Goal: Information Seeking & Learning: Learn about a topic

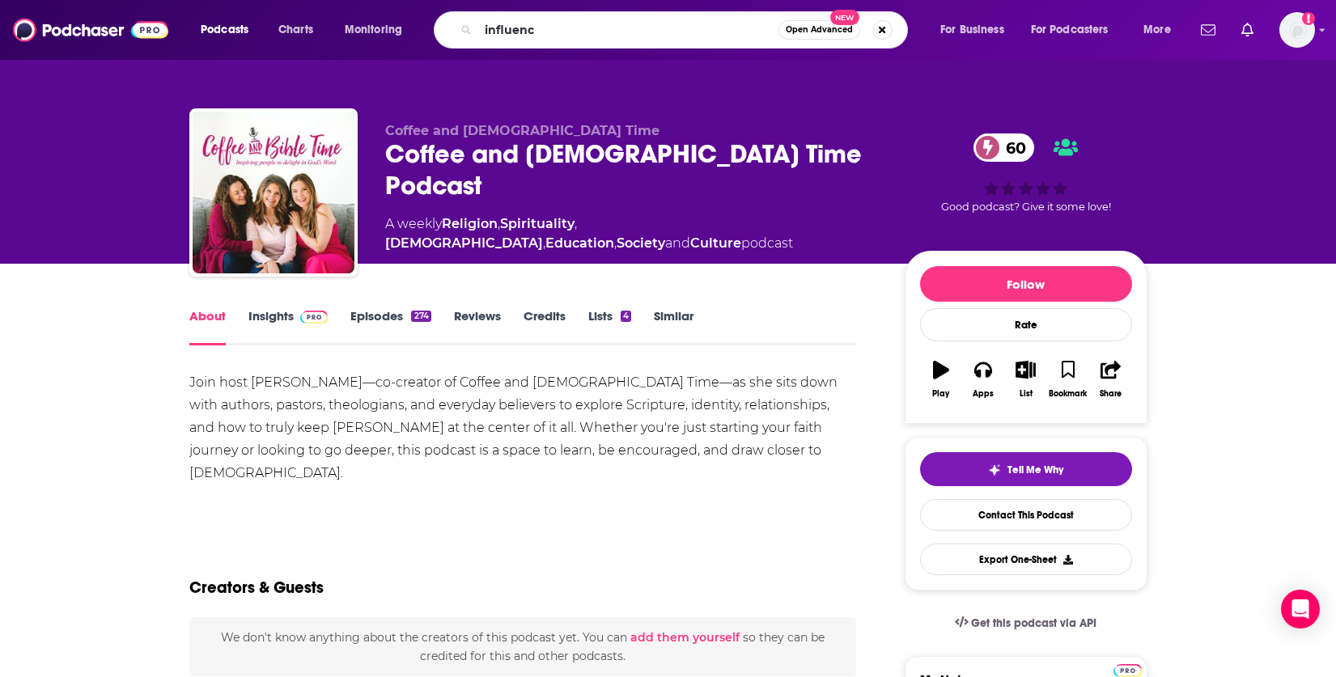
type input "influence"
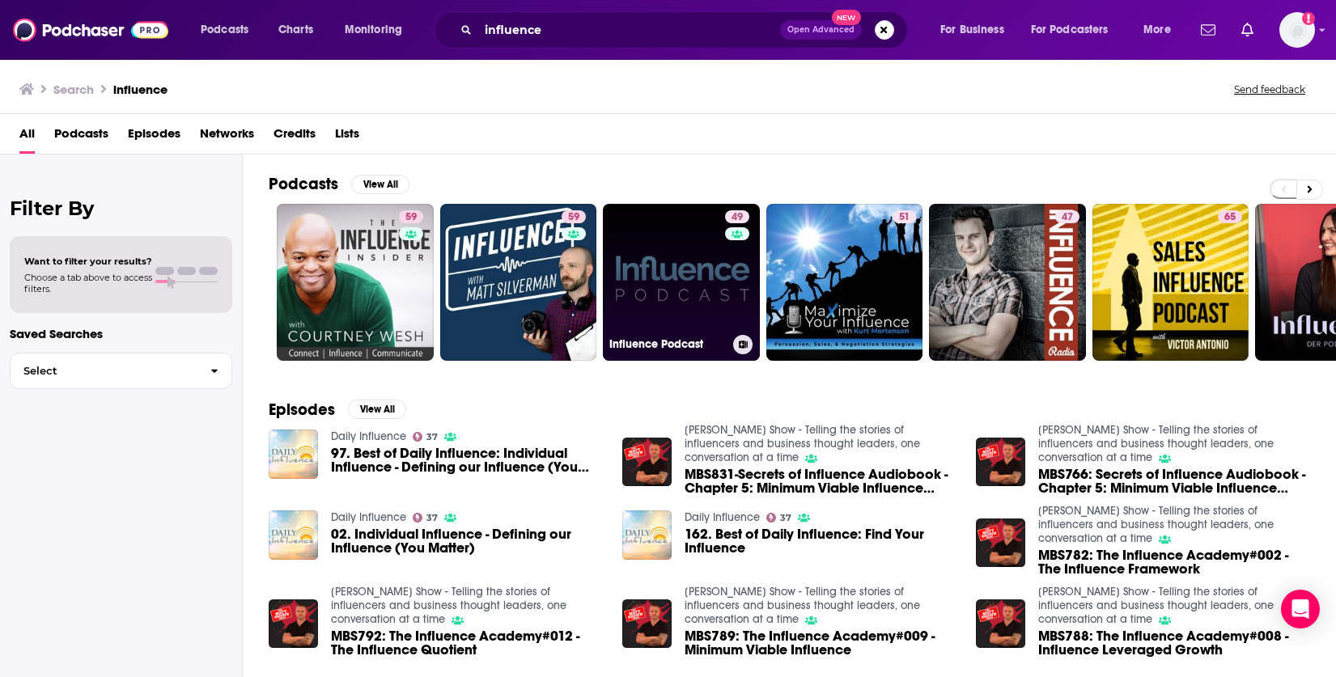
click at [722, 274] on link "49 Influence Podcast" at bounding box center [681, 282] width 157 height 157
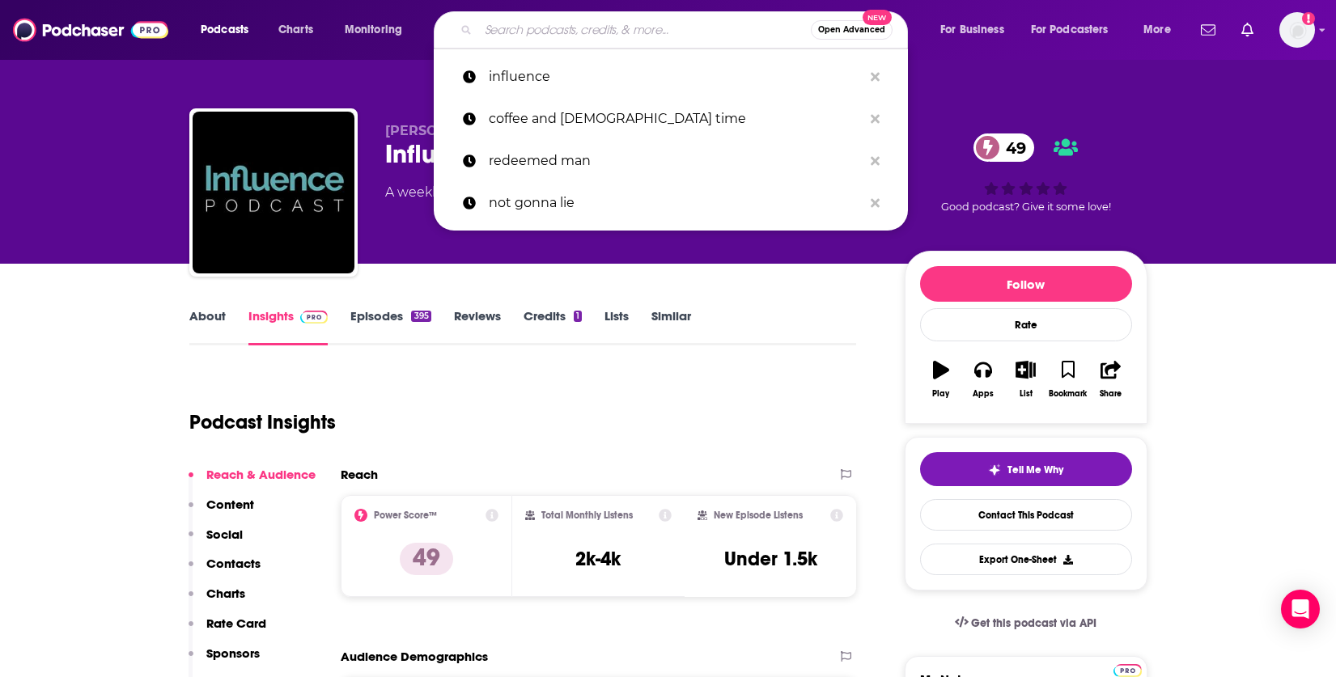
click at [558, 26] on input "Search podcasts, credits, & more..." at bounding box center [644, 30] width 333 height 26
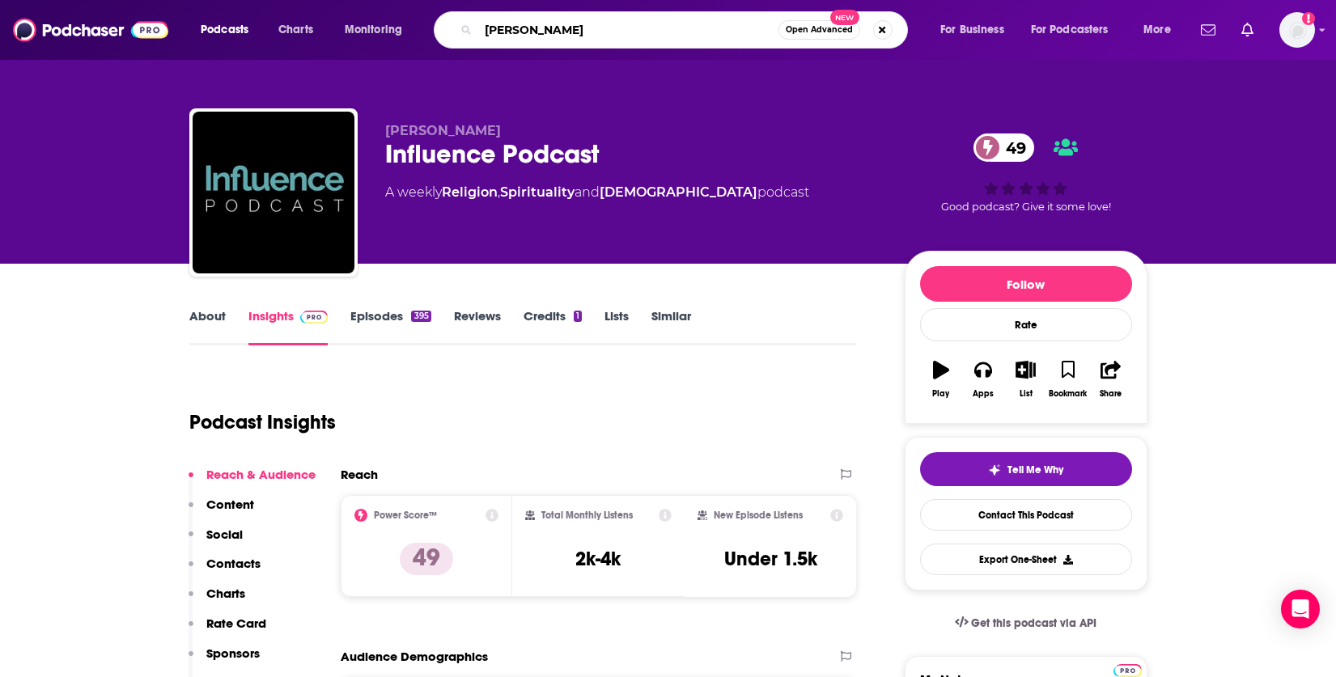
type input "[PERSON_NAME]"
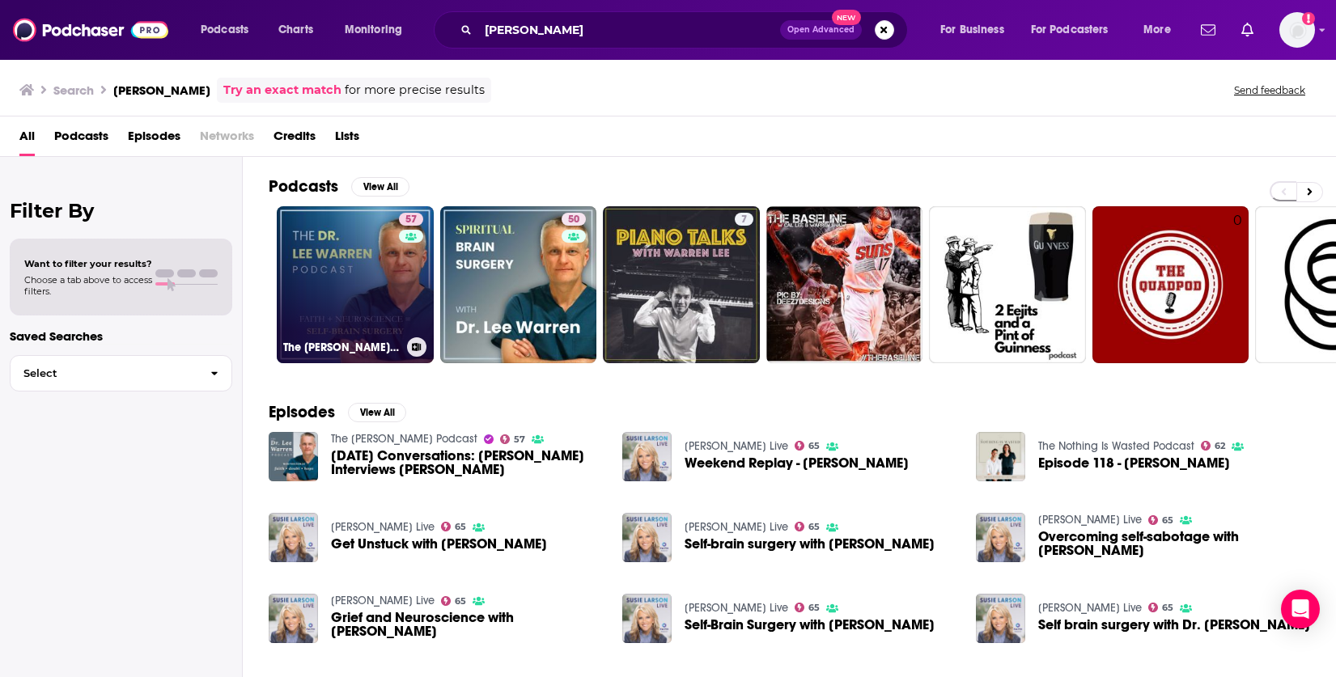
click at [369, 279] on link "57 The [PERSON_NAME] Podcast" at bounding box center [355, 284] width 157 height 157
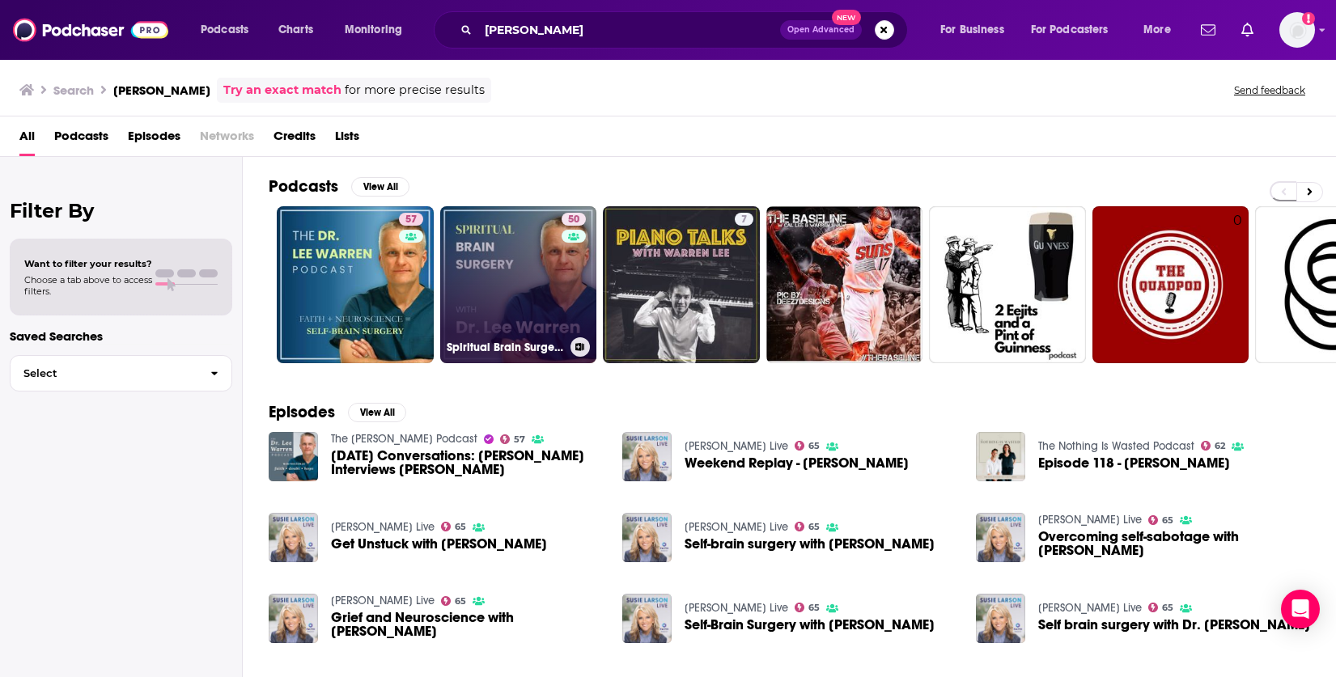
click at [499, 271] on link "50 Spiritual Brain Surgery with [PERSON_NAME]" at bounding box center [518, 284] width 157 height 157
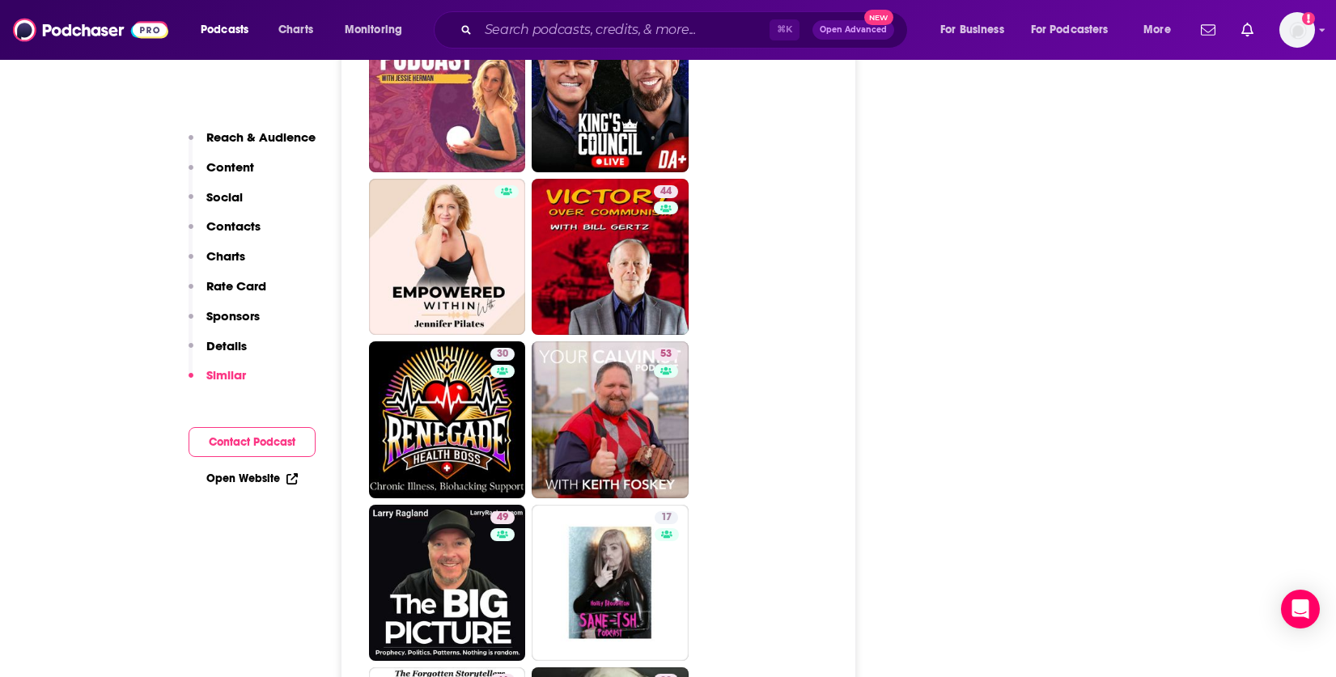
scroll to position [3449, 0]
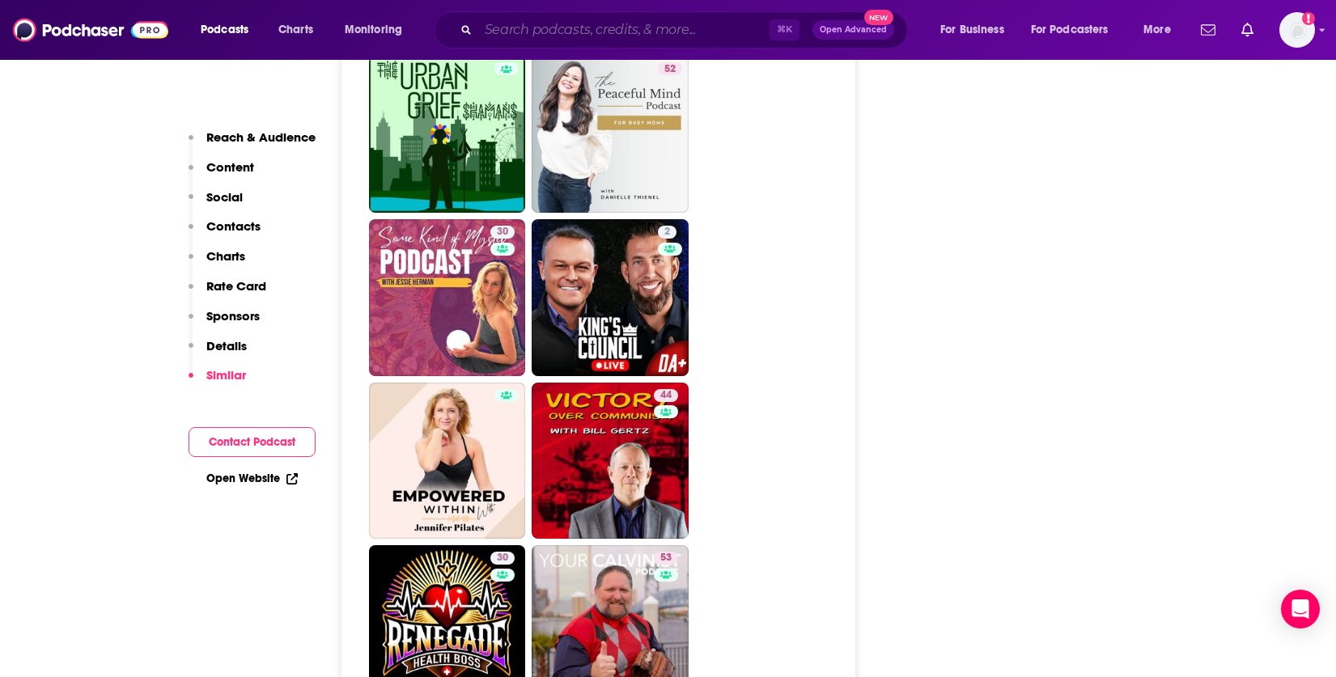
click at [551, 26] on input "Search podcasts, credits, & more..." at bounding box center [623, 30] width 291 height 26
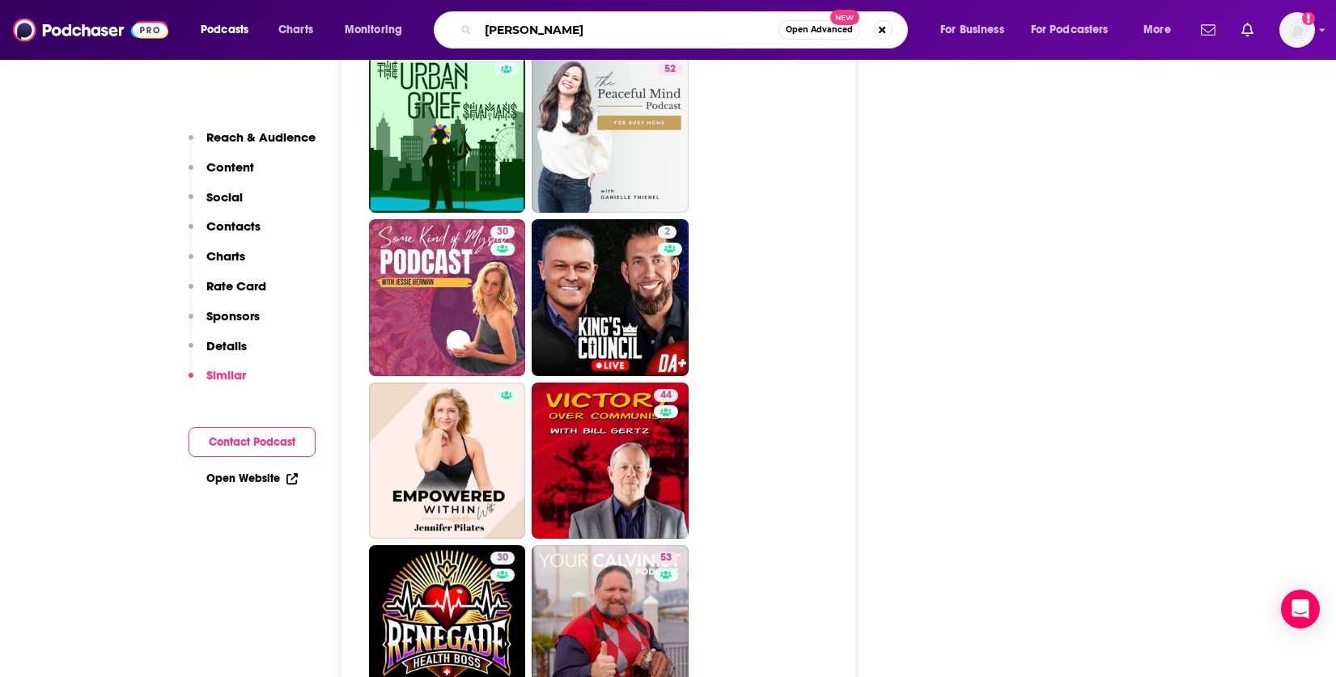
type input "[PERSON_NAME]"
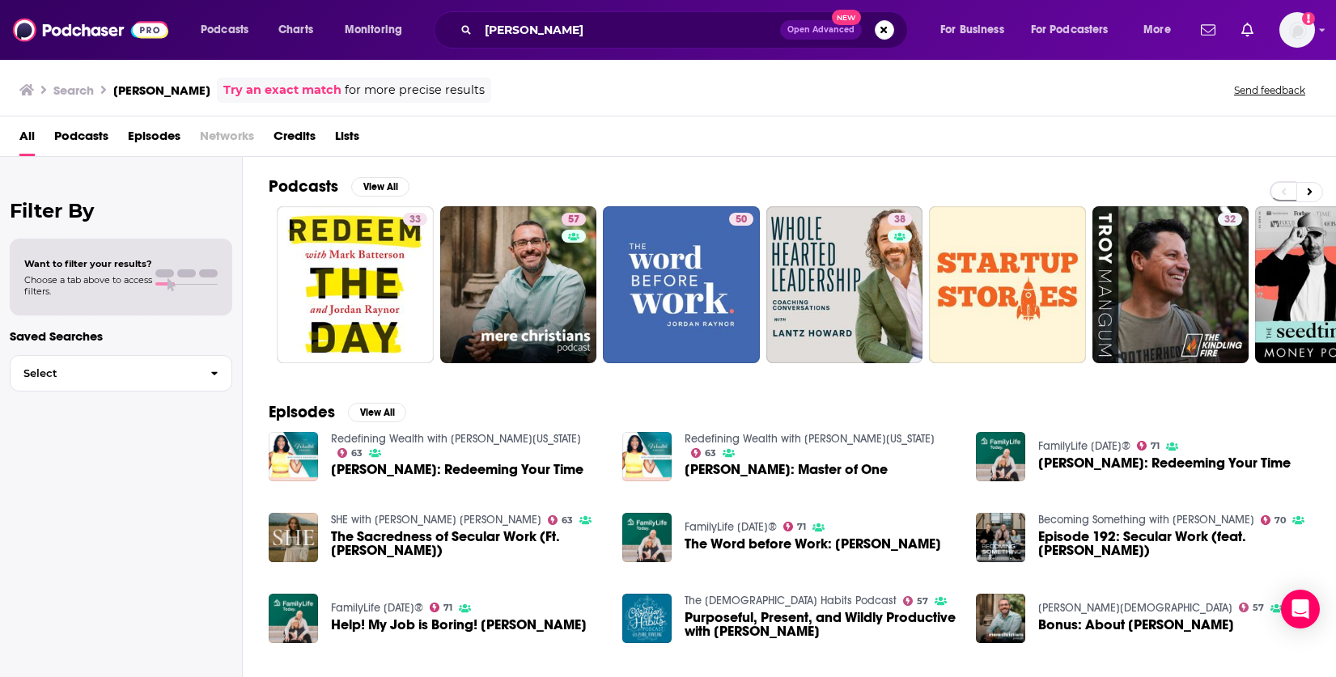
click at [150, 142] on span "Episodes" at bounding box center [154, 139] width 53 height 33
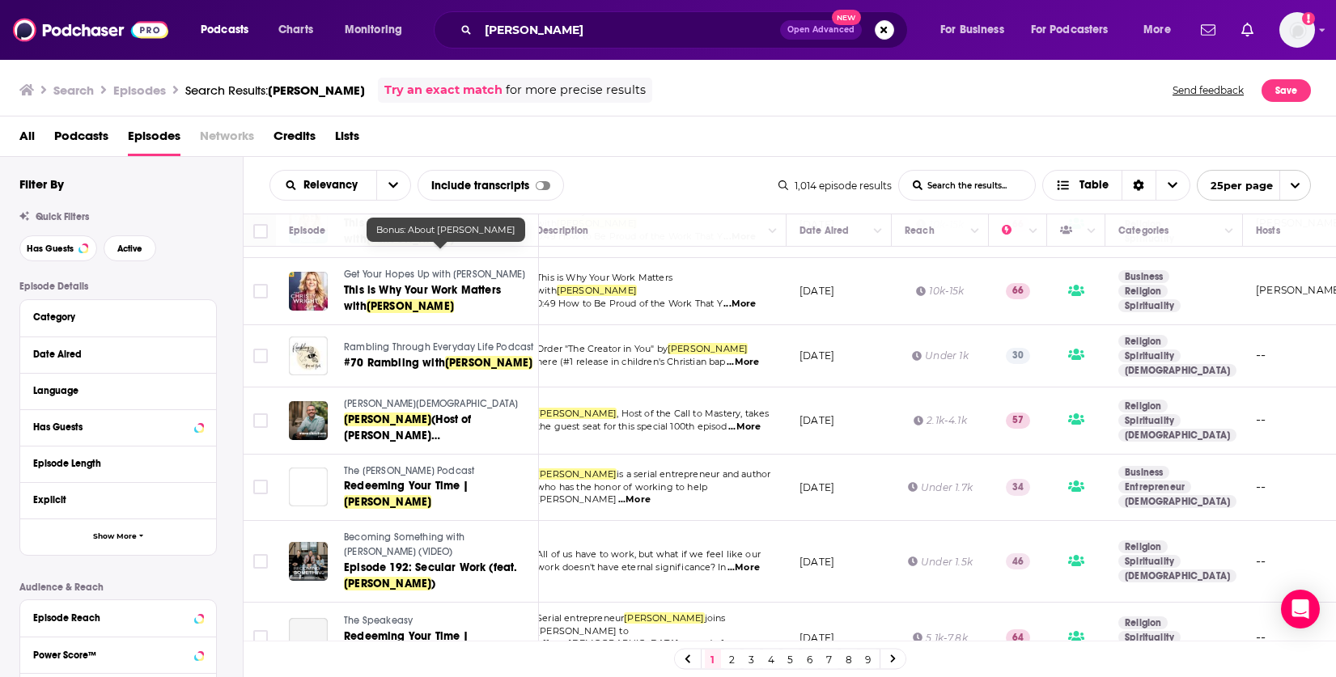
scroll to position [1308, 15]
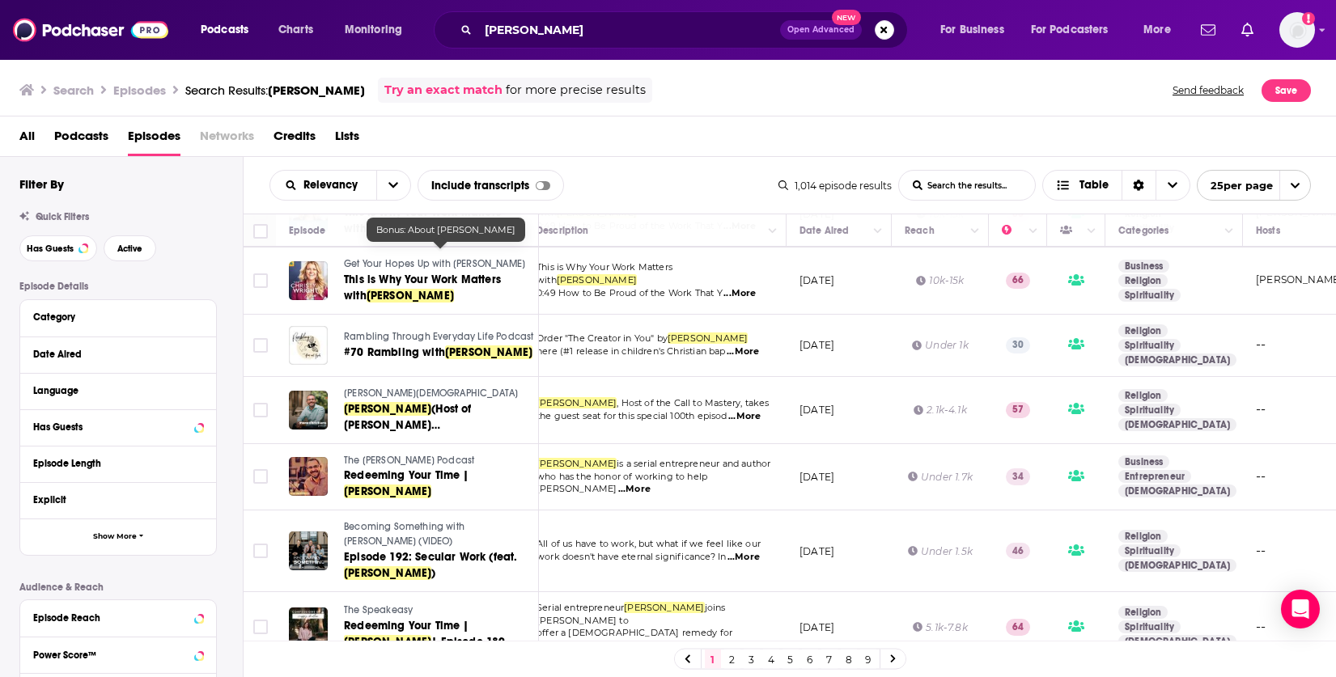
click at [895, 661] on icon at bounding box center [893, 660] width 6 height 10
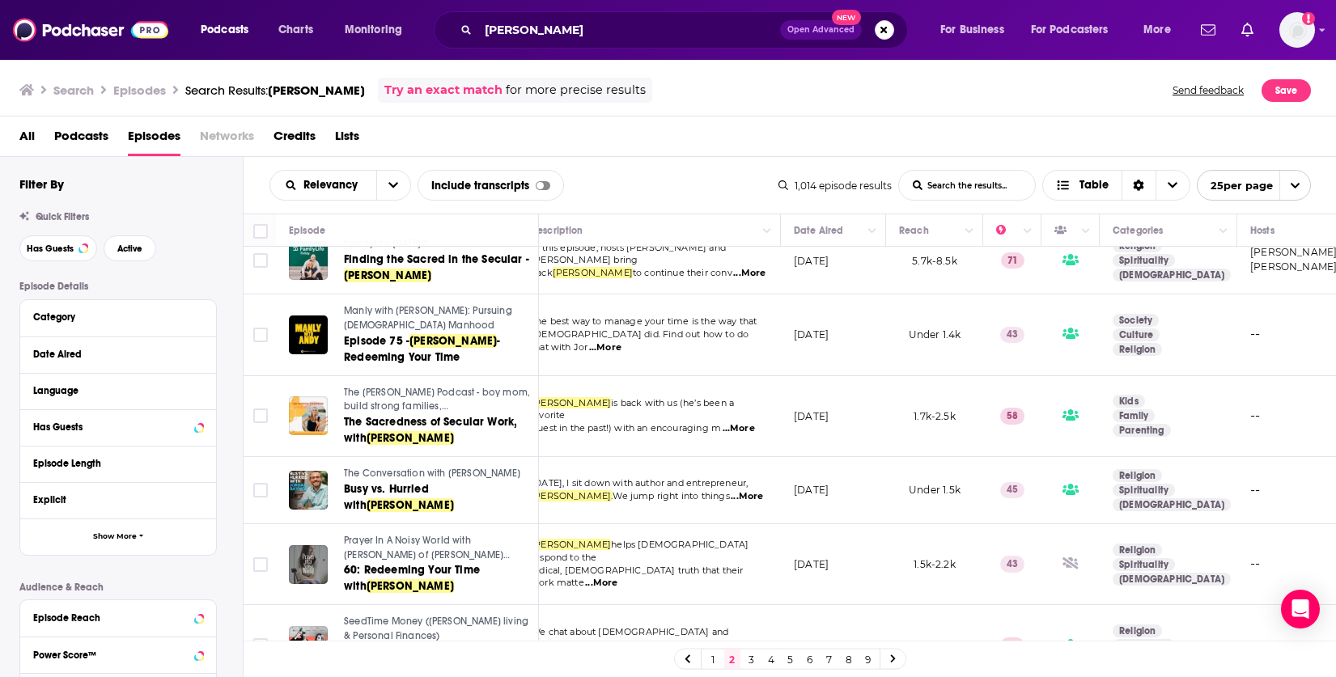
scroll to position [1325, 21]
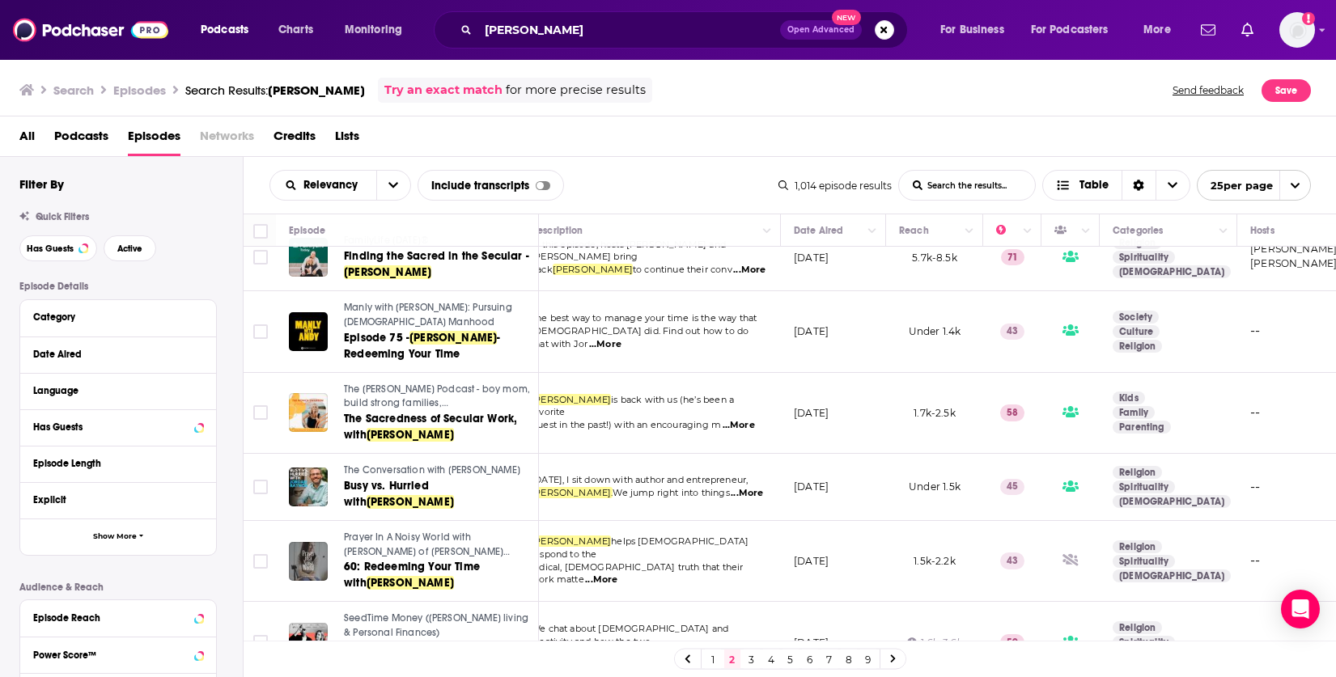
click at [893, 661] on icon at bounding box center [893, 660] width 6 height 10
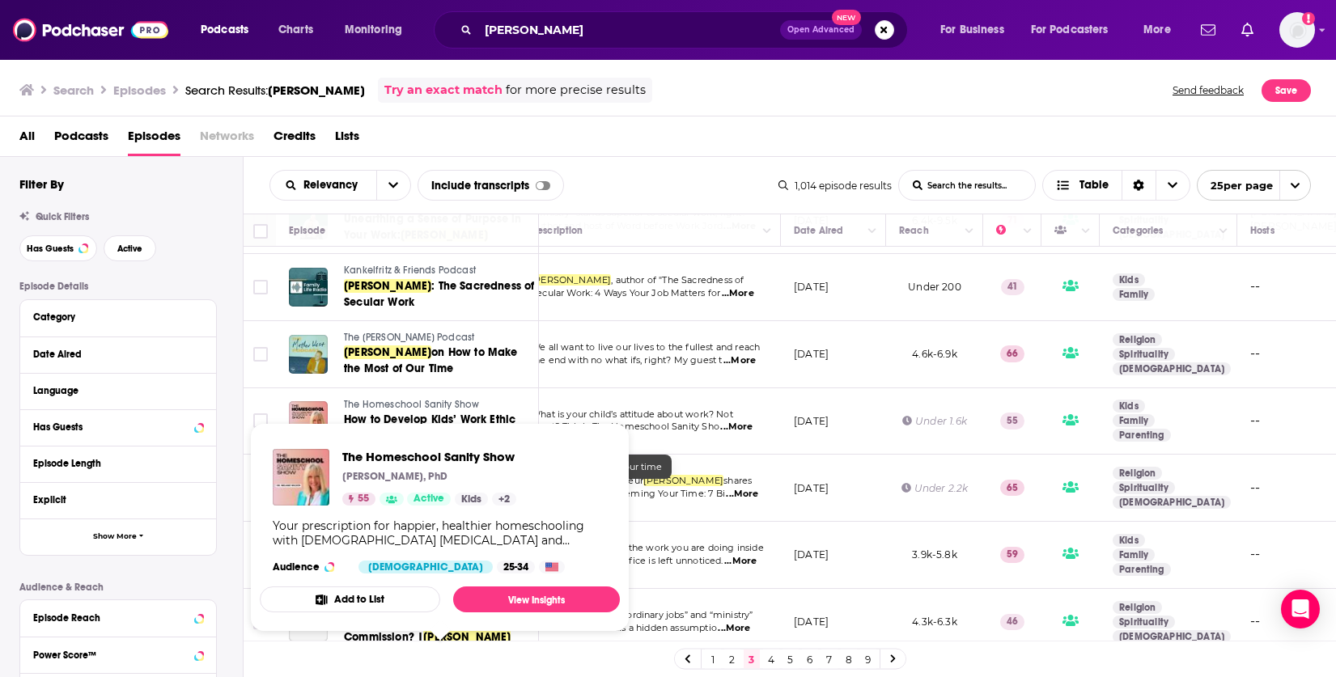
scroll to position [308, 21]
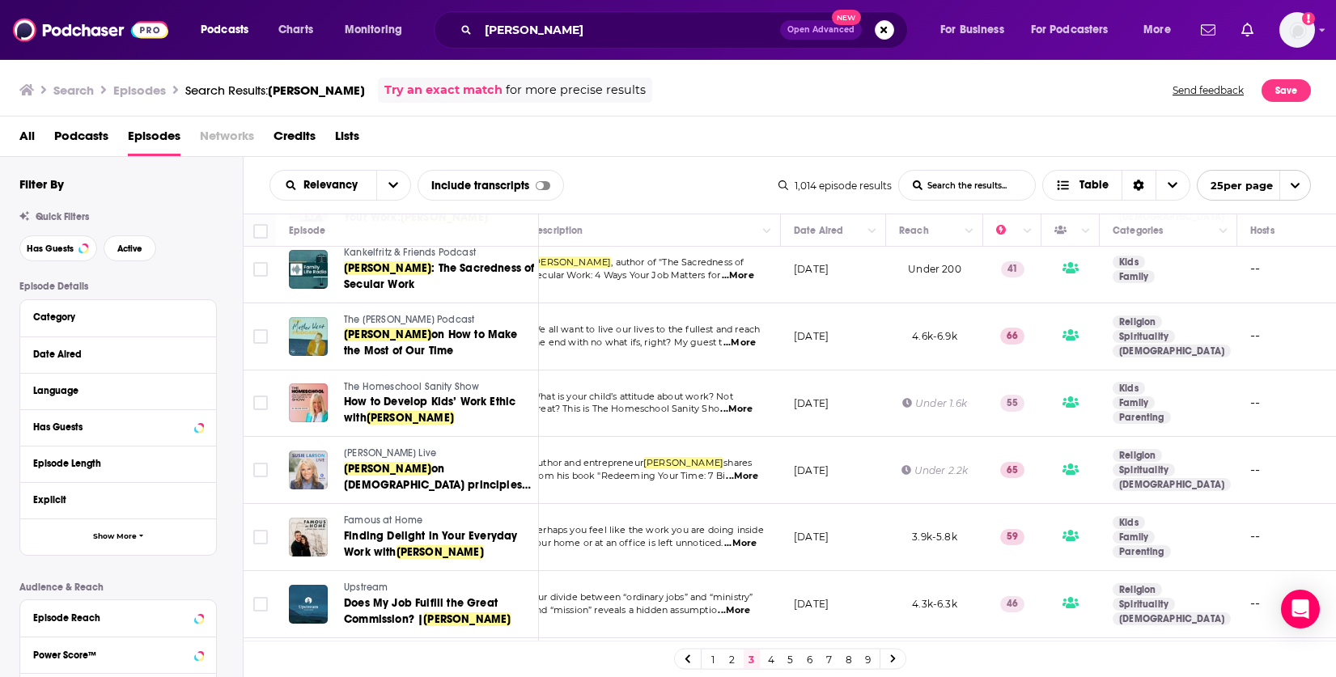
click at [682, 168] on div "Relevancy List Search Input Search the results... Include transcripts Table 1,0…" at bounding box center [790, 185] width 1093 height 57
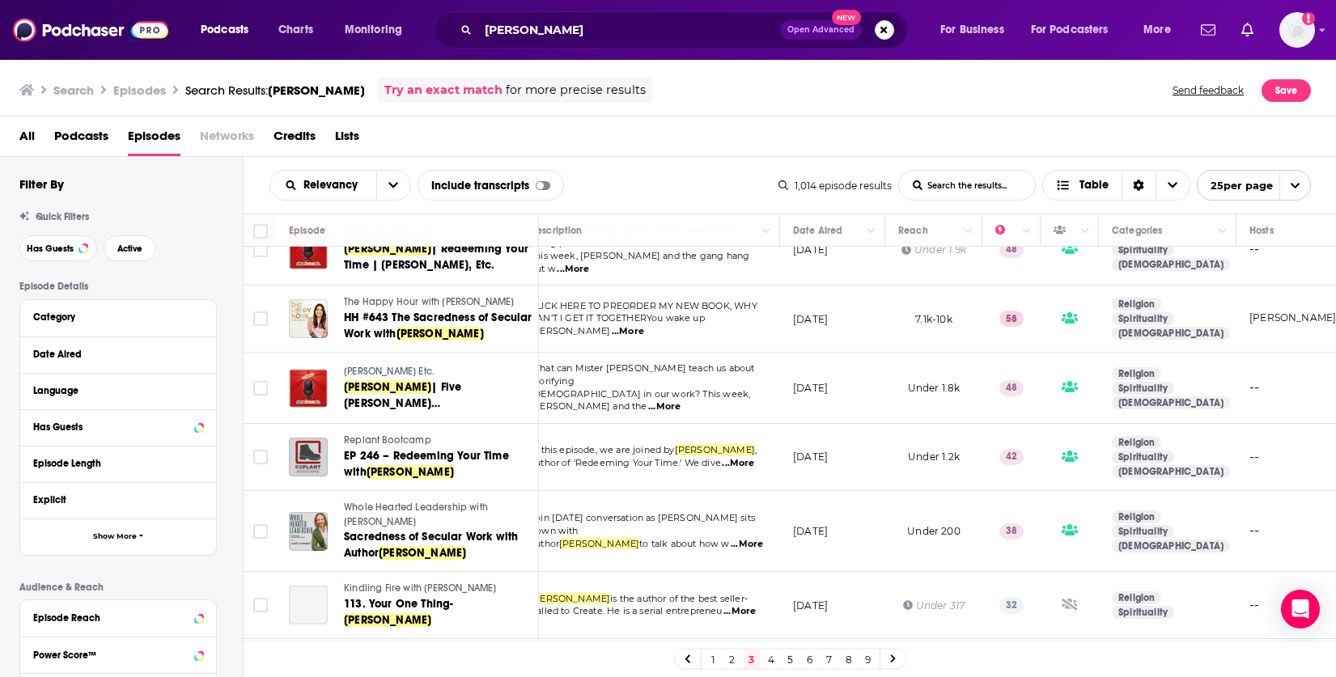
scroll to position [1326, 22]
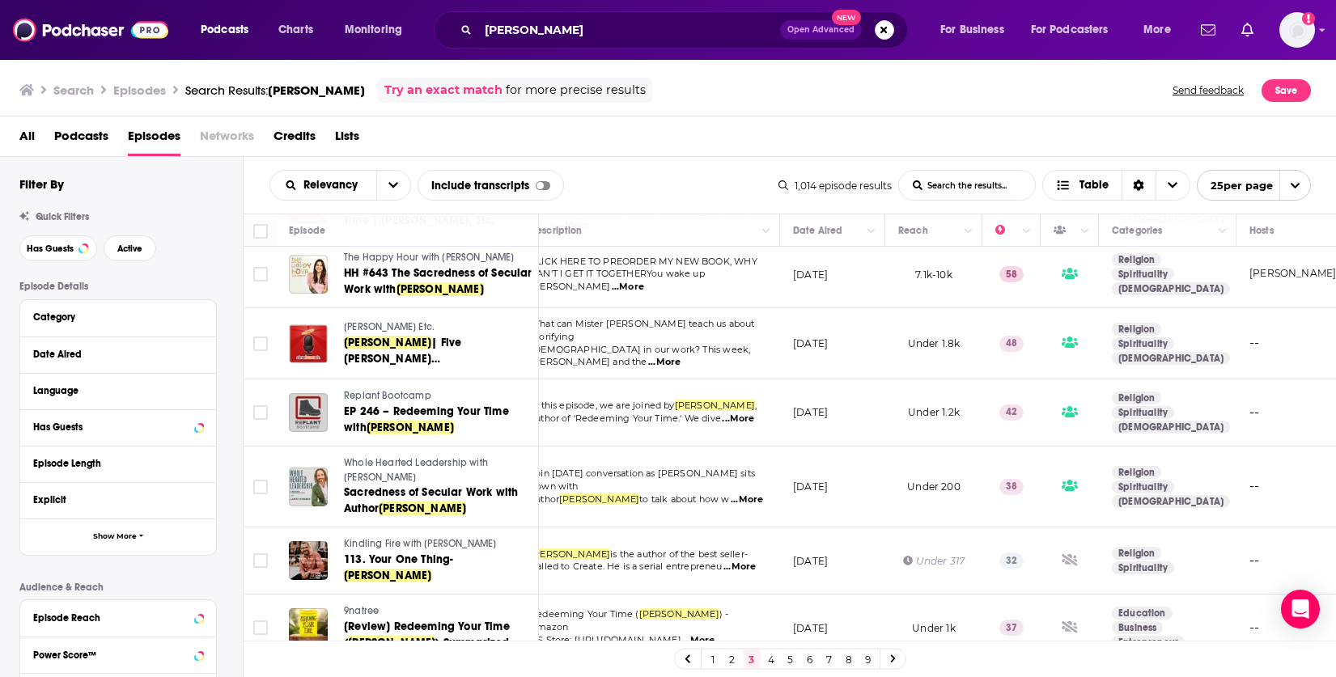
click at [890, 656] on icon at bounding box center [893, 660] width 6 height 10
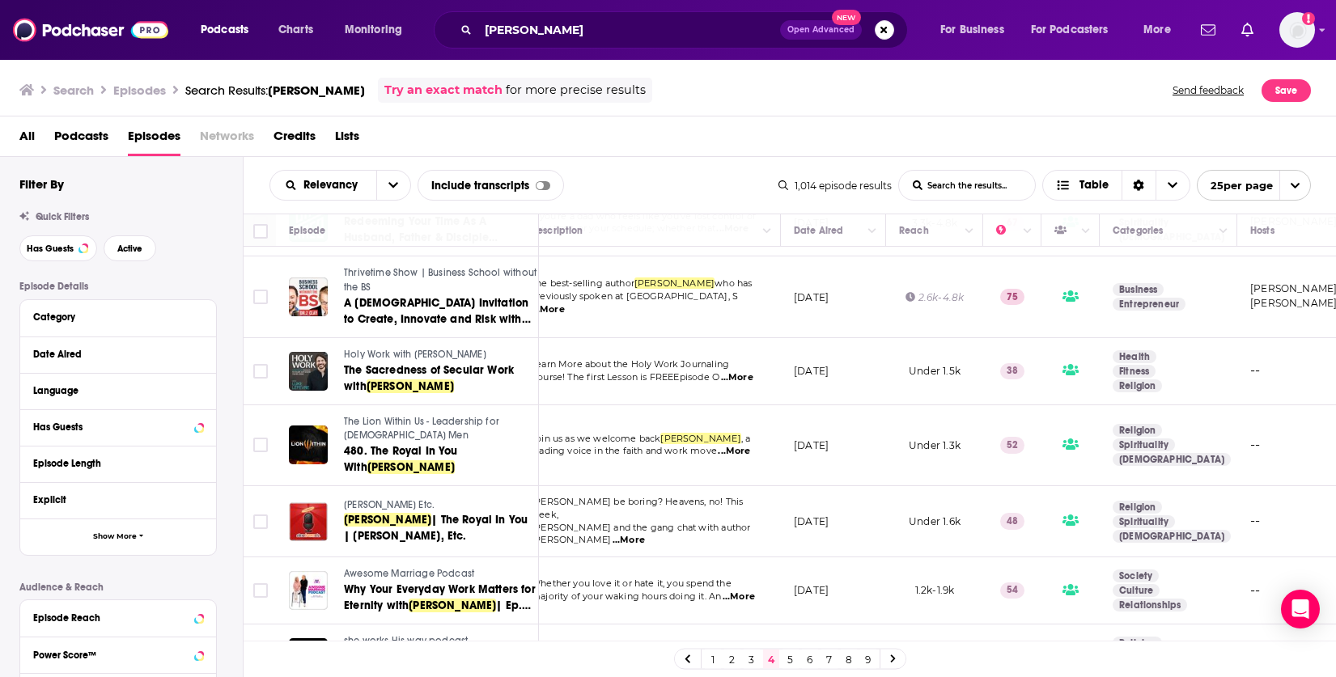
scroll to position [1318, 21]
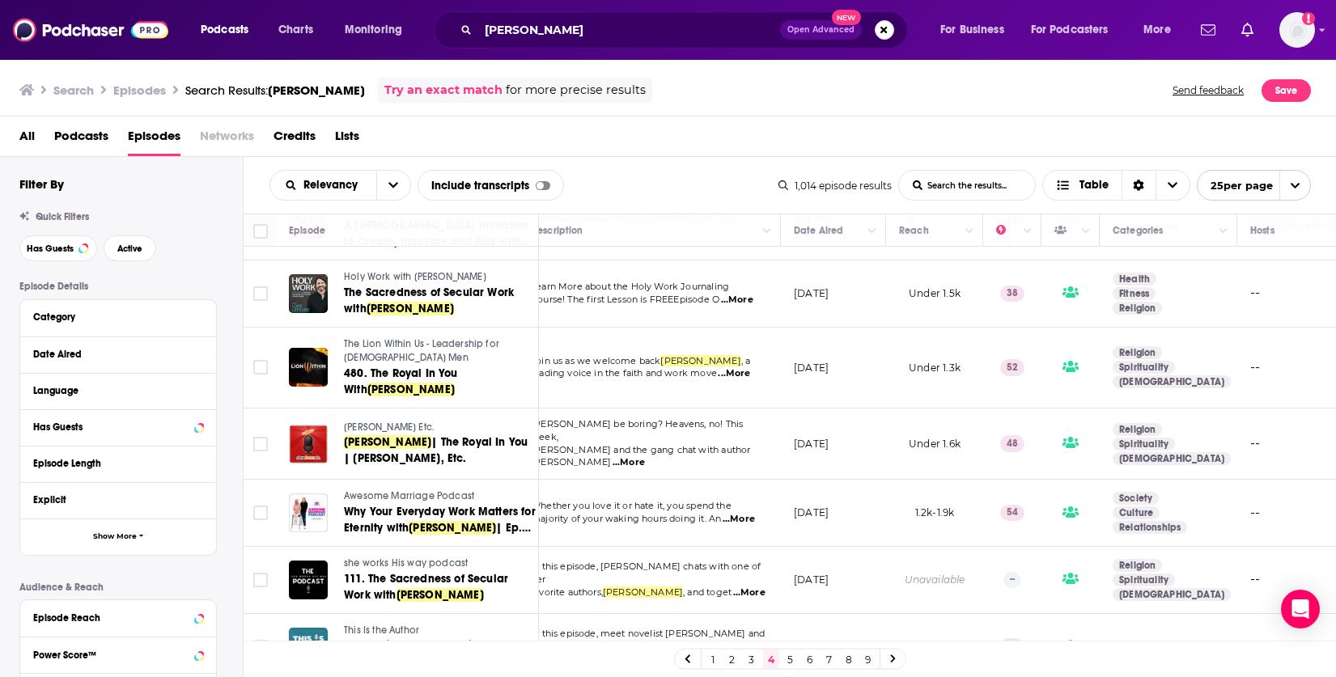
click at [788, 659] on link "5" at bounding box center [791, 659] width 16 height 19
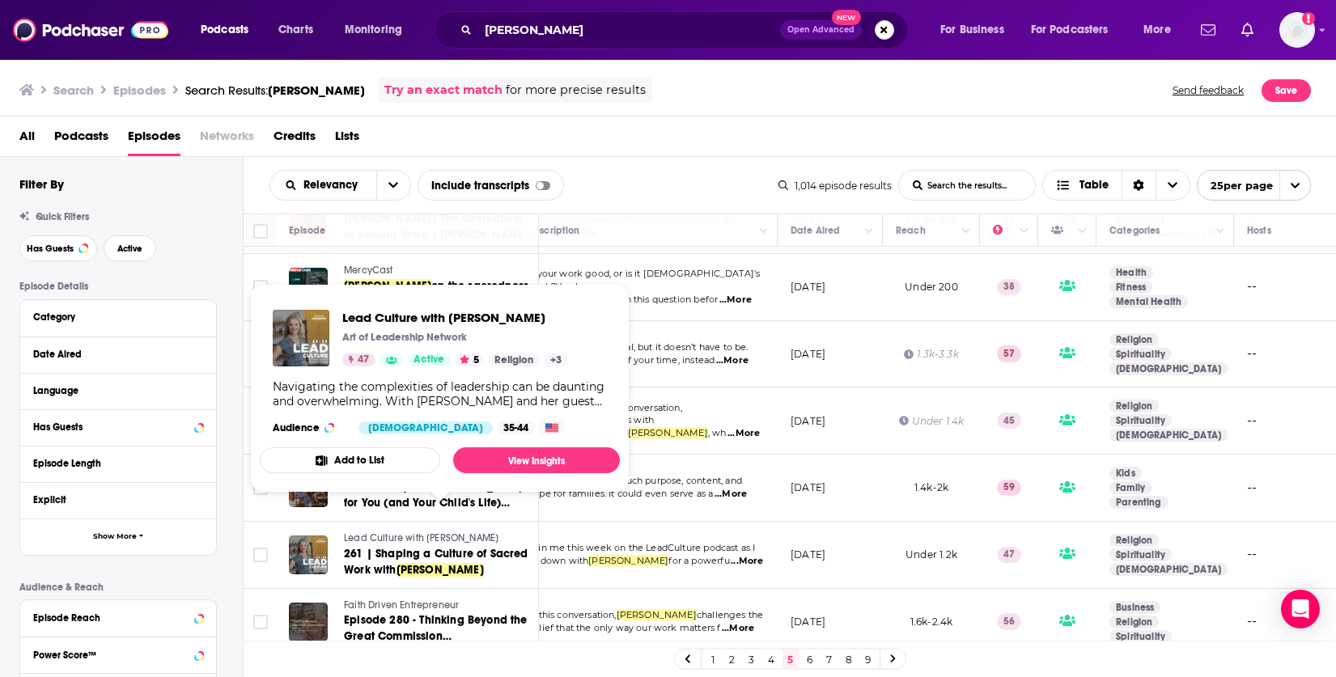
scroll to position [1326, 24]
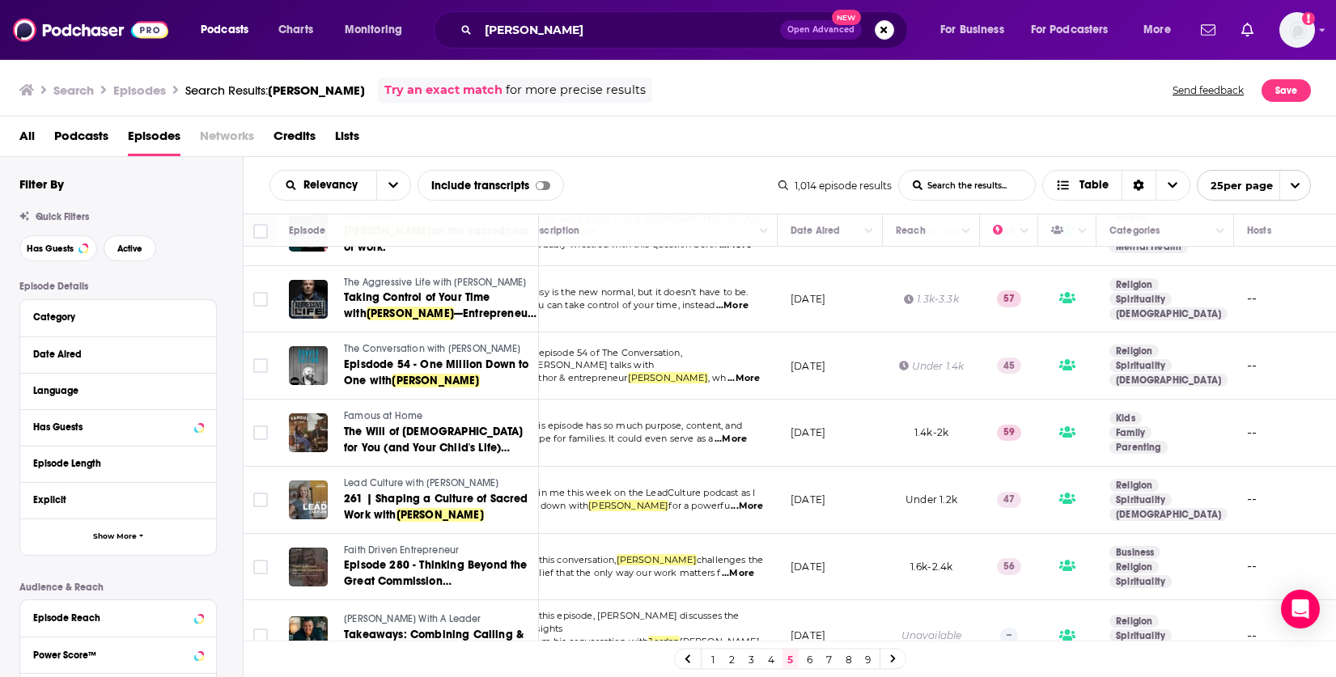
click at [808, 654] on link "6" at bounding box center [810, 659] width 16 height 19
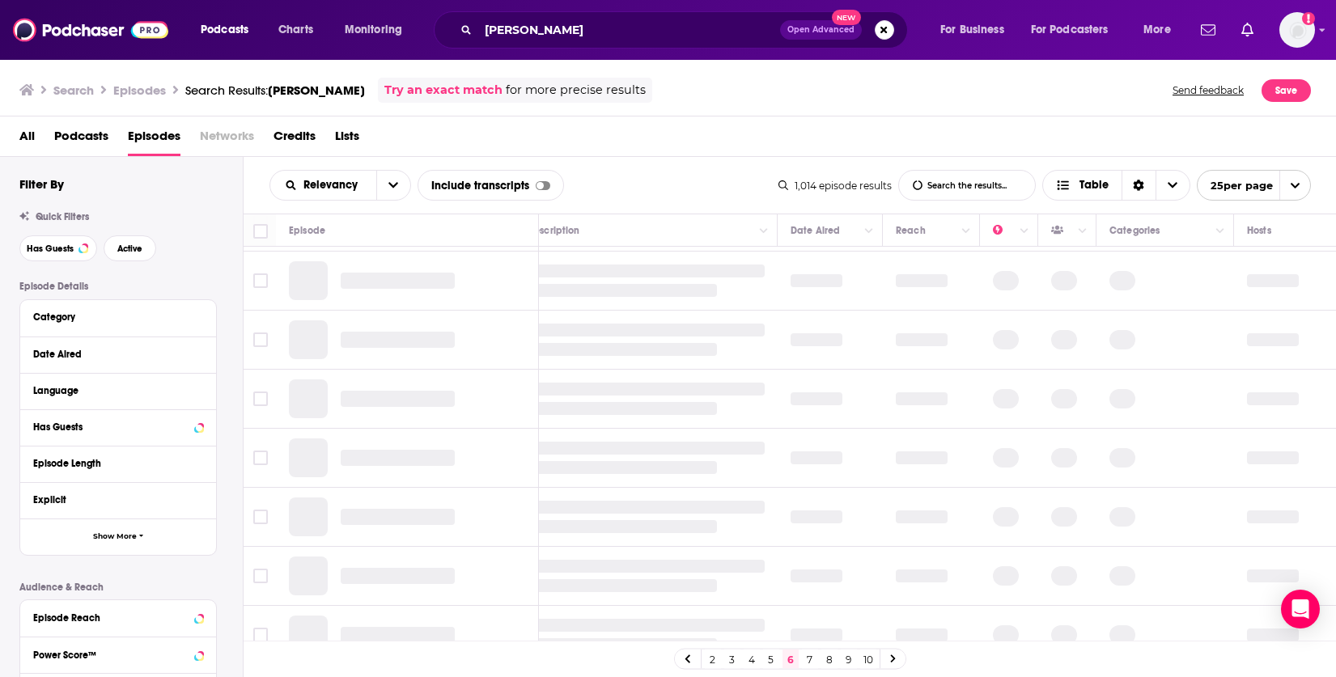
scroll to position [0, 24]
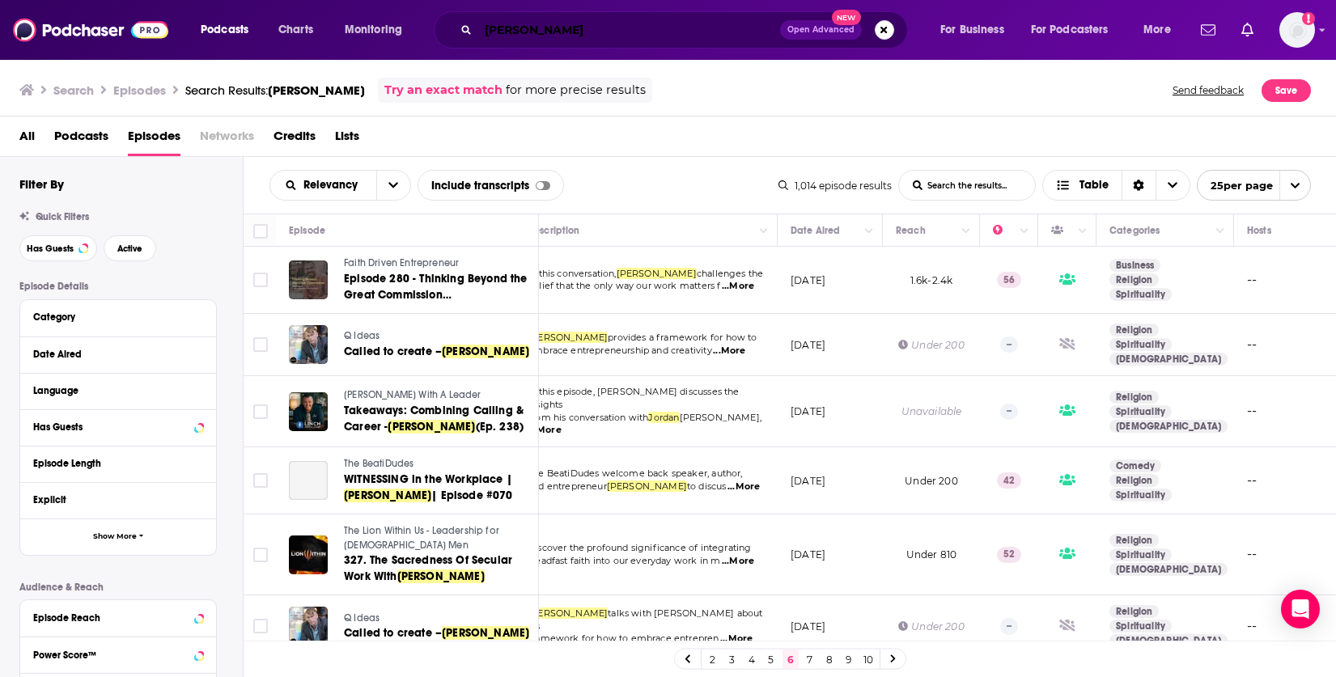
click at [578, 32] on input "[PERSON_NAME]" at bounding box center [629, 30] width 302 height 26
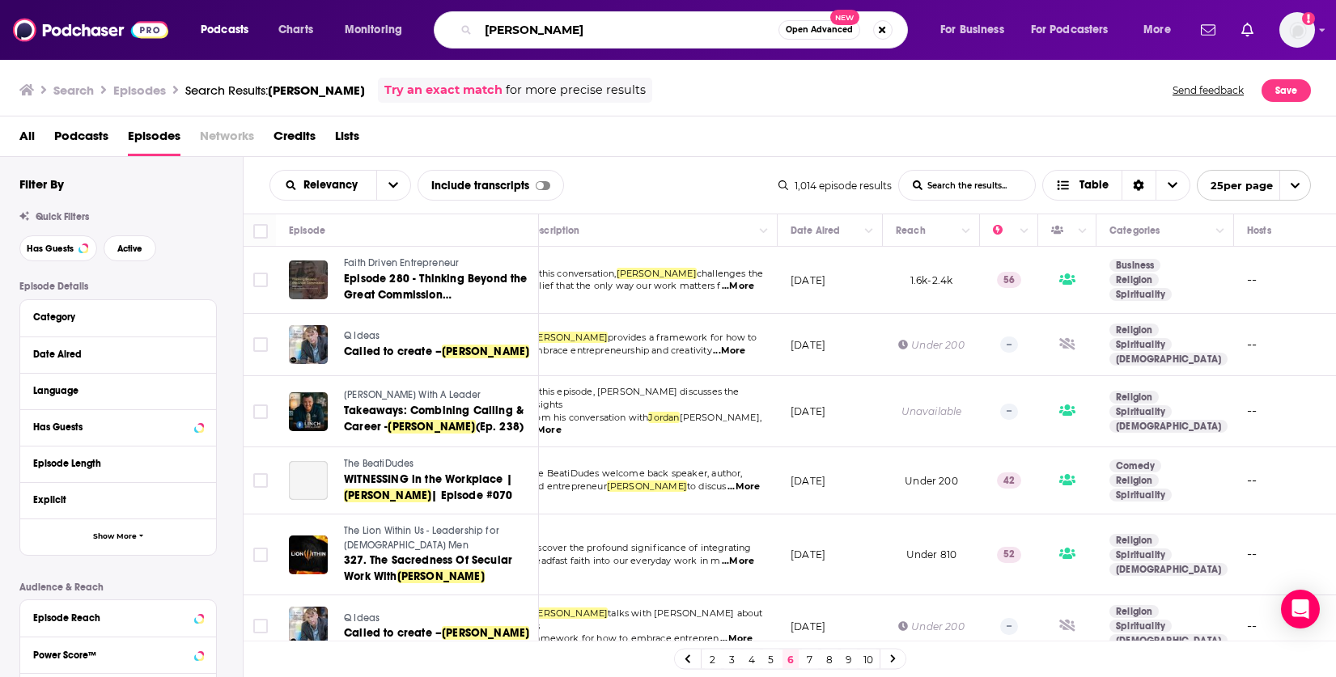
drag, startPoint x: 580, startPoint y: 32, endPoint x: 427, endPoint y: 31, distance: 153.0
click at [427, 31] on div "Podcasts Charts Monitoring [PERSON_NAME] Open Advanced New For Business For Pod…" at bounding box center [687, 29] width 997 height 37
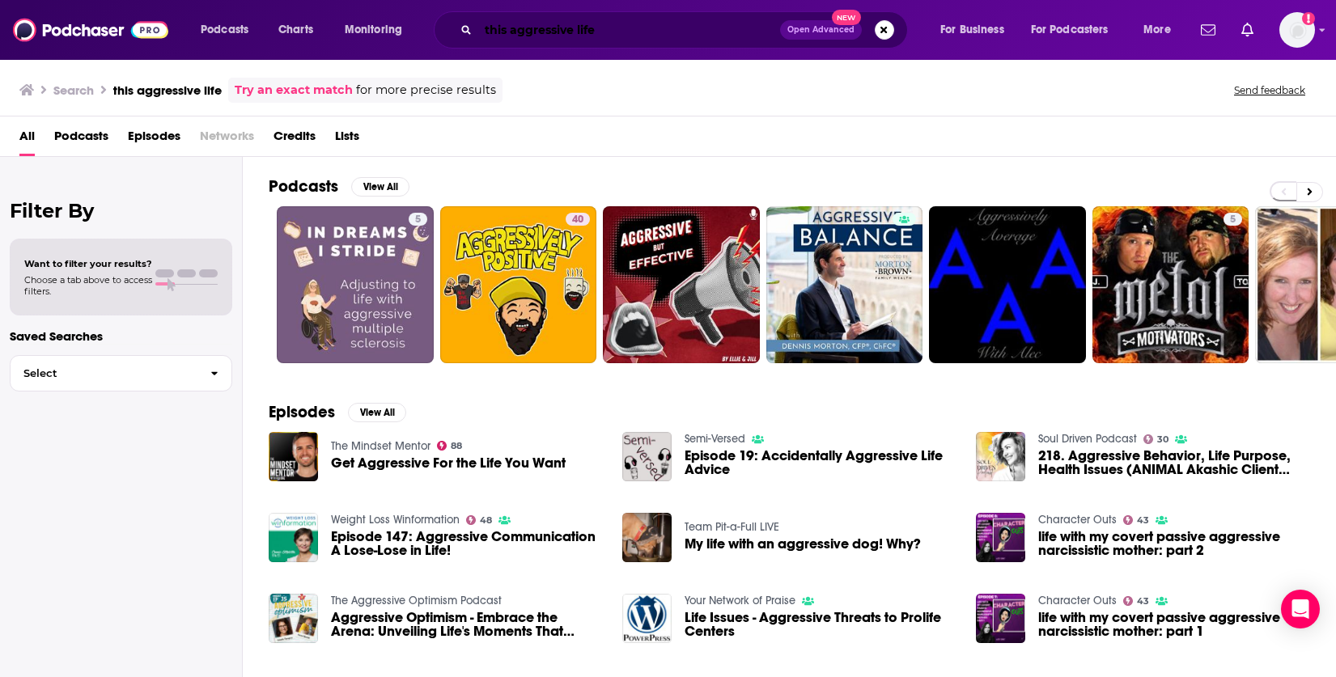
click at [639, 32] on input "this aggressive life" at bounding box center [629, 30] width 302 height 26
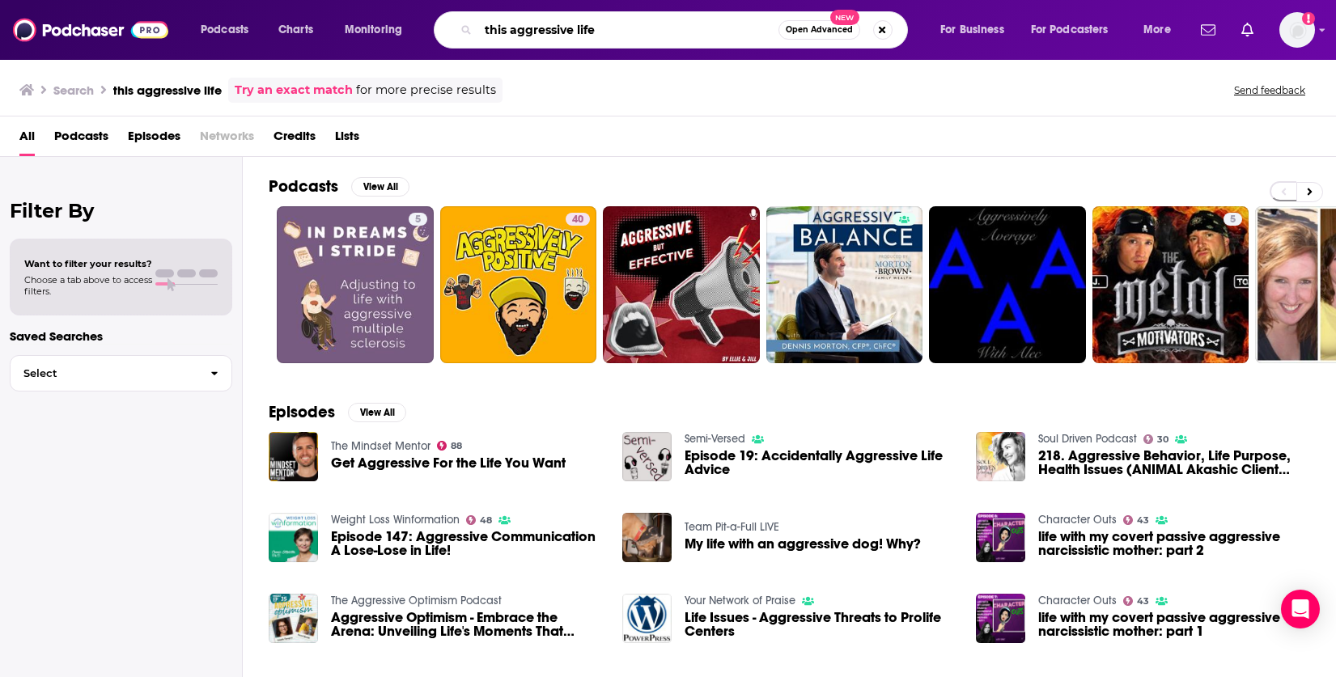
click at [511, 32] on input "this aggressive life" at bounding box center [628, 30] width 300 height 26
type input "aggressive life"
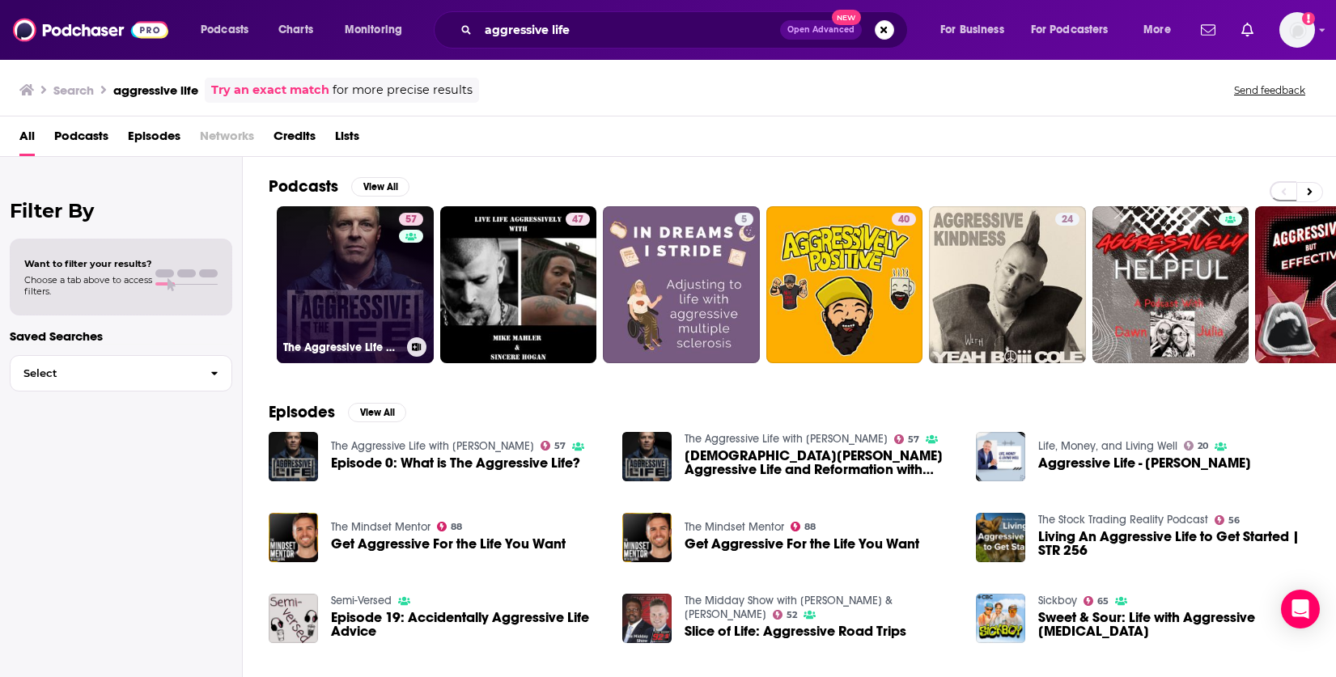
click at [395, 287] on link "57 The Aggressive Life with [PERSON_NAME]" at bounding box center [355, 284] width 157 height 157
